Goal: Find specific page/section: Find specific page/section

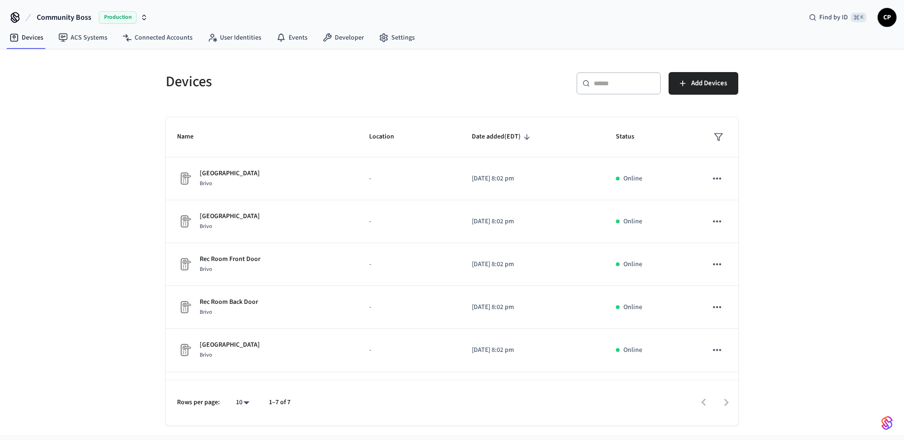
click at [154, 16] on div "Community Boss Production Find by ID ⌘ K CP" at bounding box center [452, 13] width 904 height 27
click at [140, 16] on icon "button" at bounding box center [144, 18] width 8 height 8
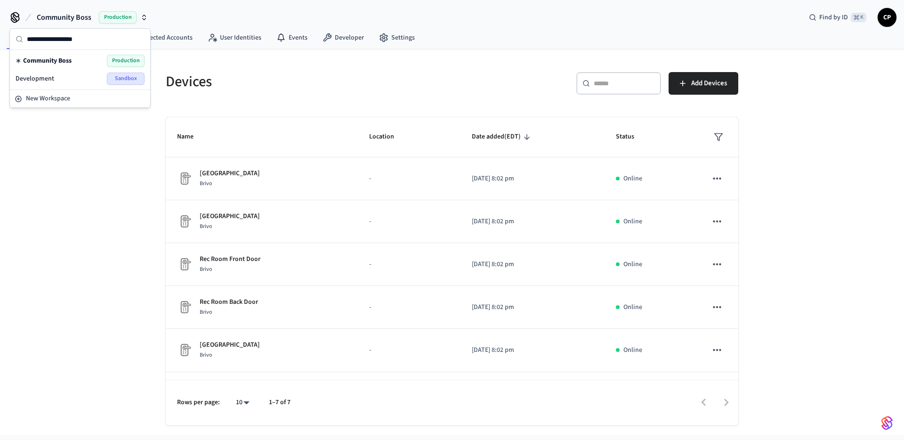
click at [47, 78] on span "Development" at bounding box center [35, 78] width 39 height 9
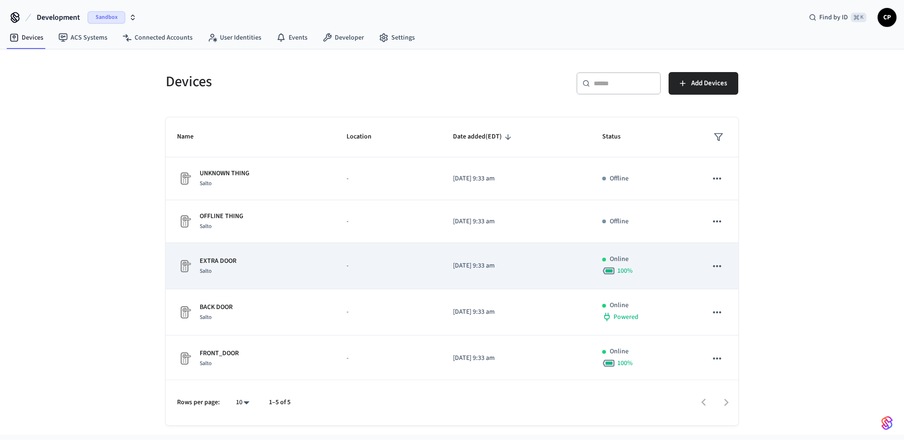
click at [212, 260] on p "EXTRA DOOR" at bounding box center [218, 261] width 37 height 10
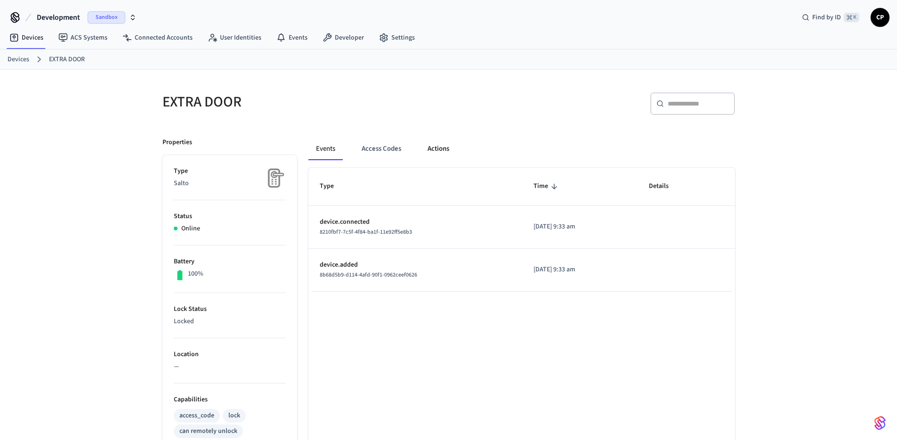
click at [437, 151] on button "Actions" at bounding box center [438, 149] width 37 height 23
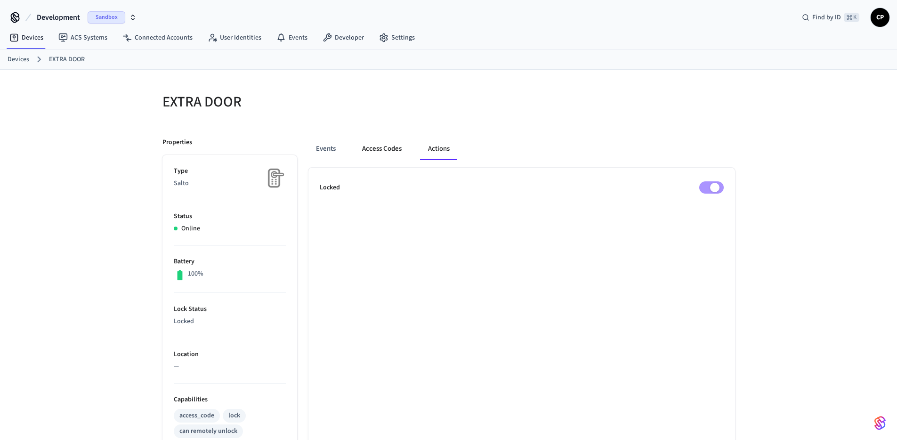
click at [369, 144] on button "Access Codes" at bounding box center [382, 149] width 55 height 23
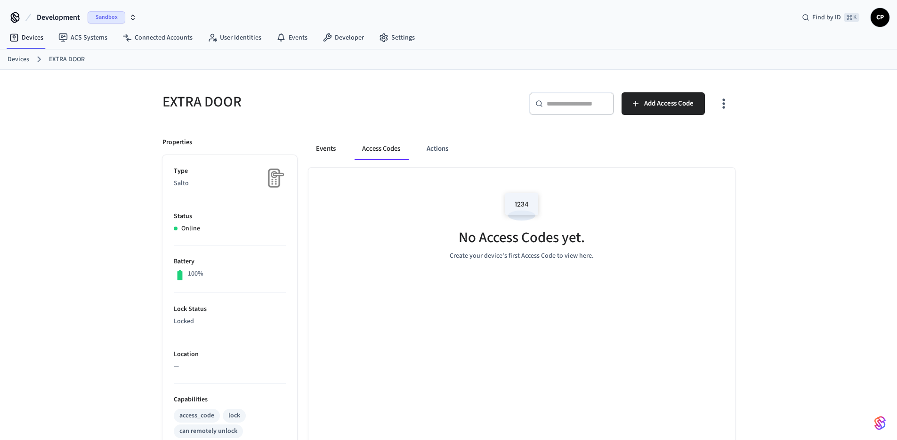
click at [330, 150] on button "Events" at bounding box center [326, 149] width 35 height 23
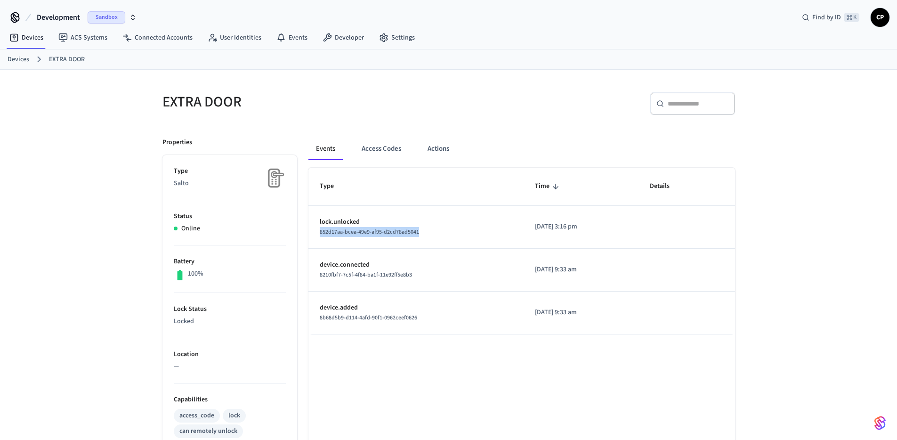
drag, startPoint x: 419, startPoint y: 235, endPoint x: 311, endPoint y: 235, distance: 107.9
click at [311, 235] on td "lock.unlocked 852d17aa-bcea-49e9-af95-d2cd78ad5041" at bounding box center [416, 227] width 215 height 43
copy span "852d17aa-bcea-49e9-af95-d2cd78ad5041"
click at [235, 38] on link "User Identities" at bounding box center [234, 37] width 69 height 17
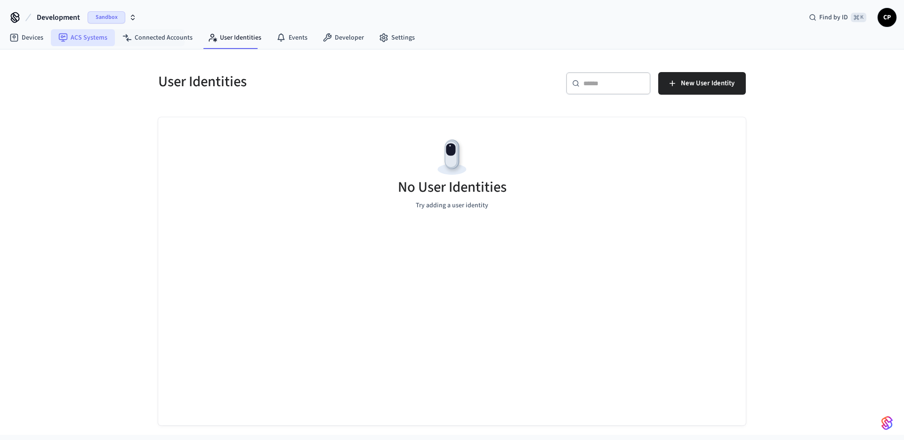
click at [100, 37] on link "ACS Systems" at bounding box center [83, 37] width 64 height 17
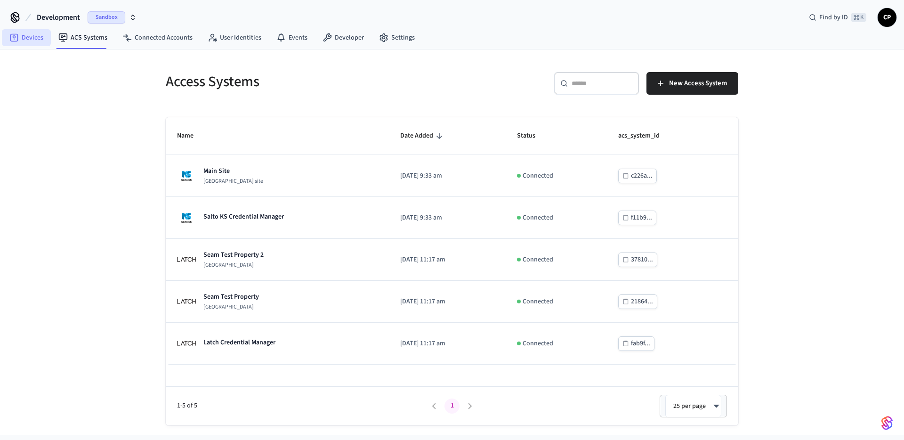
click at [40, 43] on link "Devices" at bounding box center [26, 37] width 49 height 17
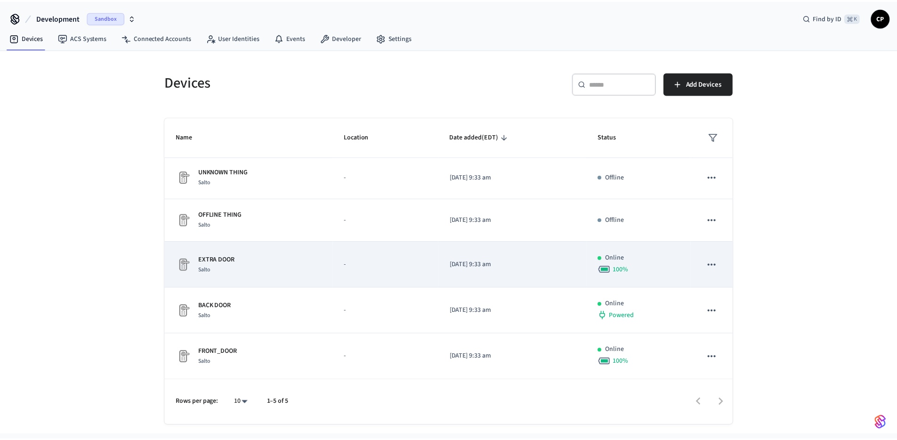
scroll to position [2, 0]
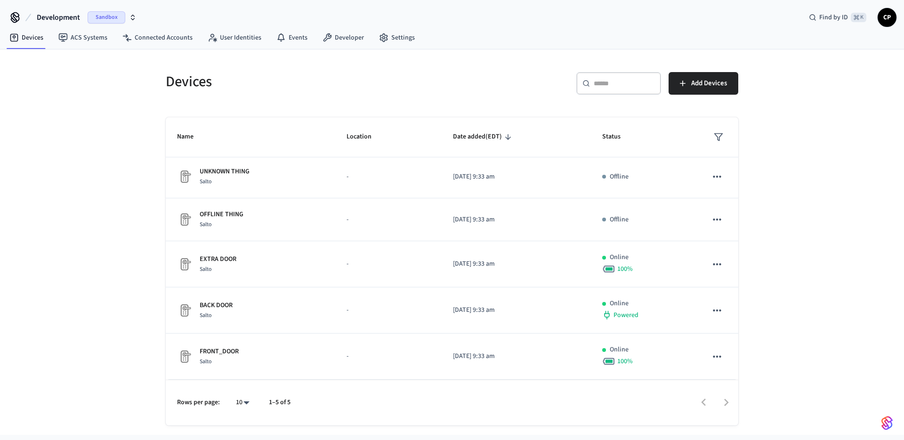
click at [244, 402] on body "Development Sandbox Find by ID ⌘ K CP Devices ACS Systems Connected Accounts Us…" at bounding box center [452, 217] width 904 height 435
click at [242, 389] on li "100" at bounding box center [239, 386] width 25 height 25
type input "***"
click at [97, 37] on link "ACS Systems" at bounding box center [83, 37] width 64 height 17
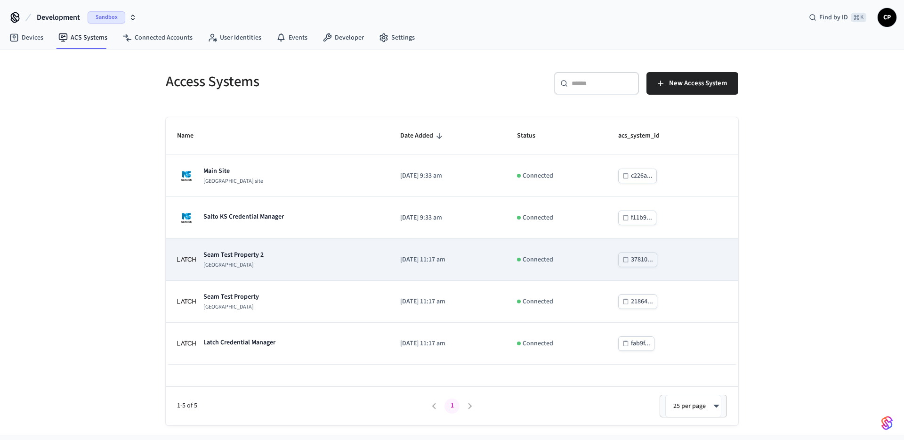
click at [243, 258] on p "Seam Test Property 2" at bounding box center [233, 254] width 60 height 9
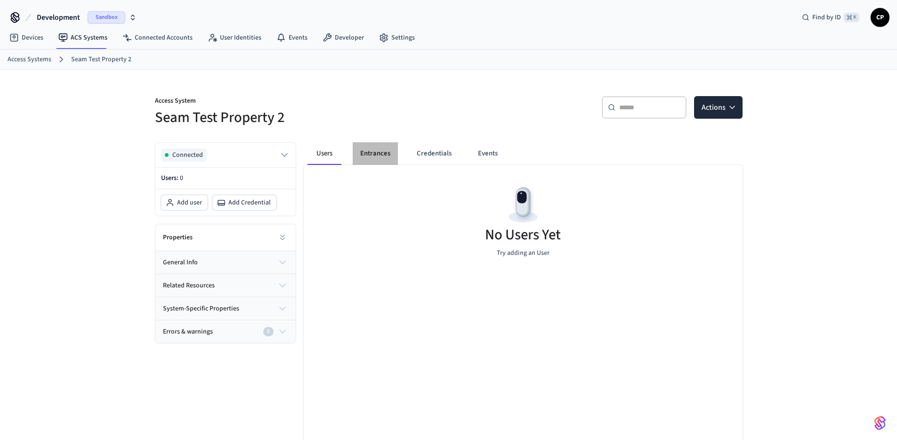
click at [368, 153] on button "Entrances" at bounding box center [375, 153] width 45 height 23
